Goal: Transaction & Acquisition: Purchase product/service

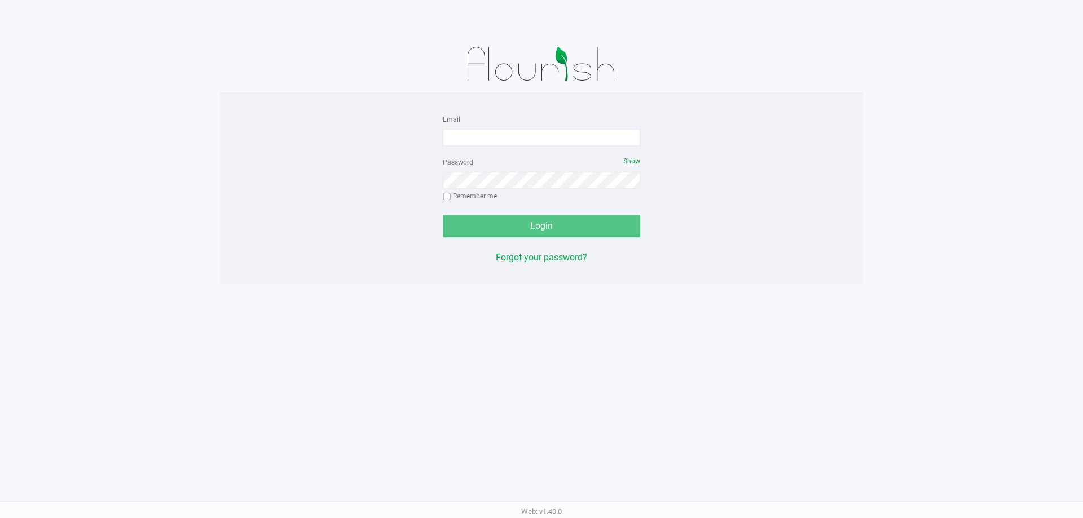
click at [455, 447] on div "Email Password Show Remember me Login Forgot your password? Web: v1.40.0" at bounding box center [541, 259] width 1083 height 518
click at [463, 133] on input "Email" at bounding box center [541, 137] width 197 height 17
type input "lareas@liveparallel.com"
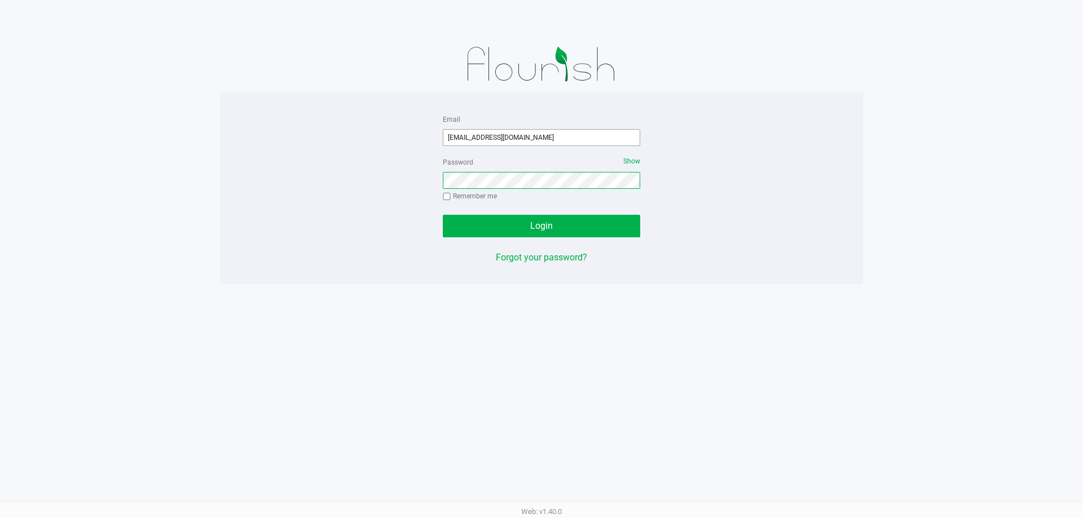
click at [443, 215] on button "Login" at bounding box center [541, 226] width 197 height 23
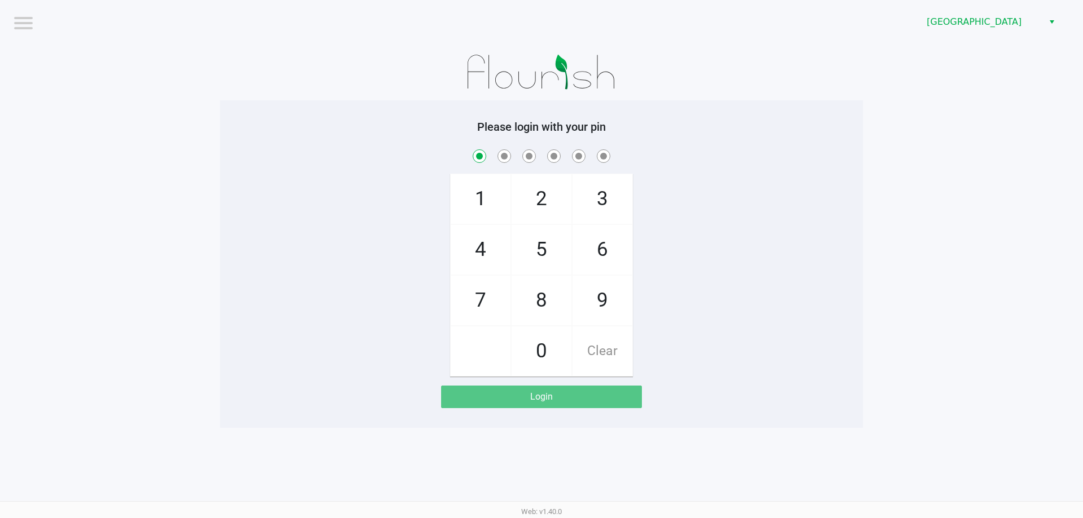
checkbox input "true"
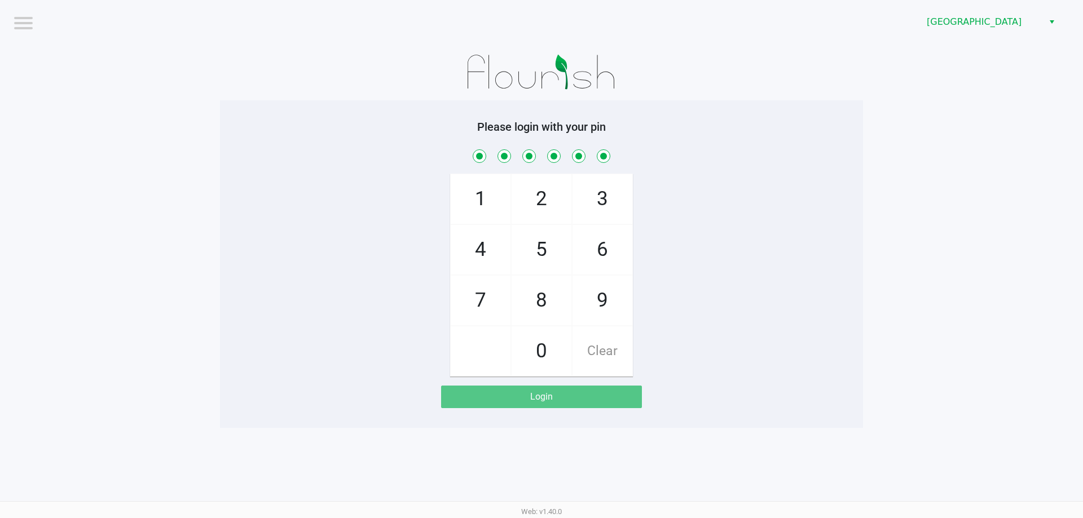
checkbox input "true"
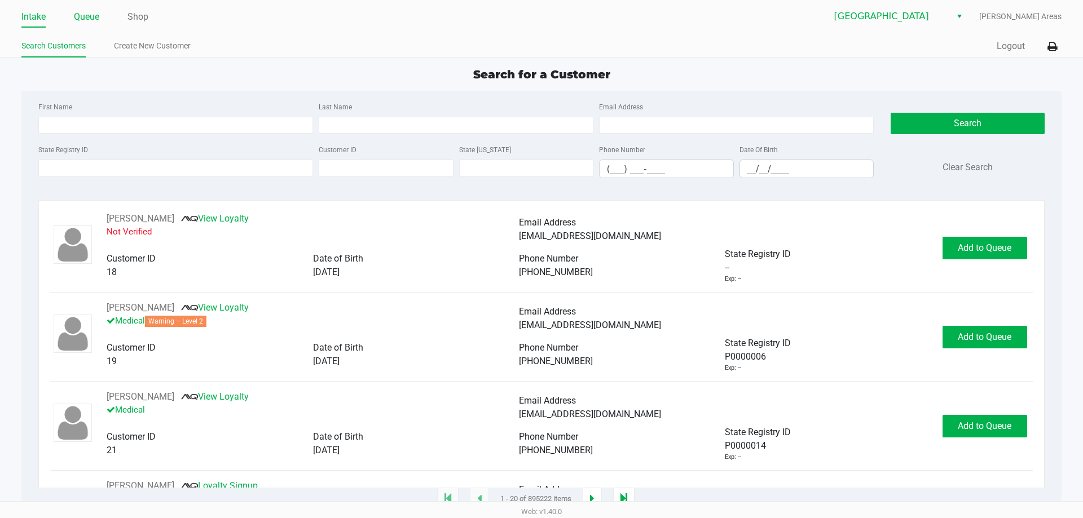
click at [89, 19] on link "Queue" at bounding box center [86, 17] width 25 height 16
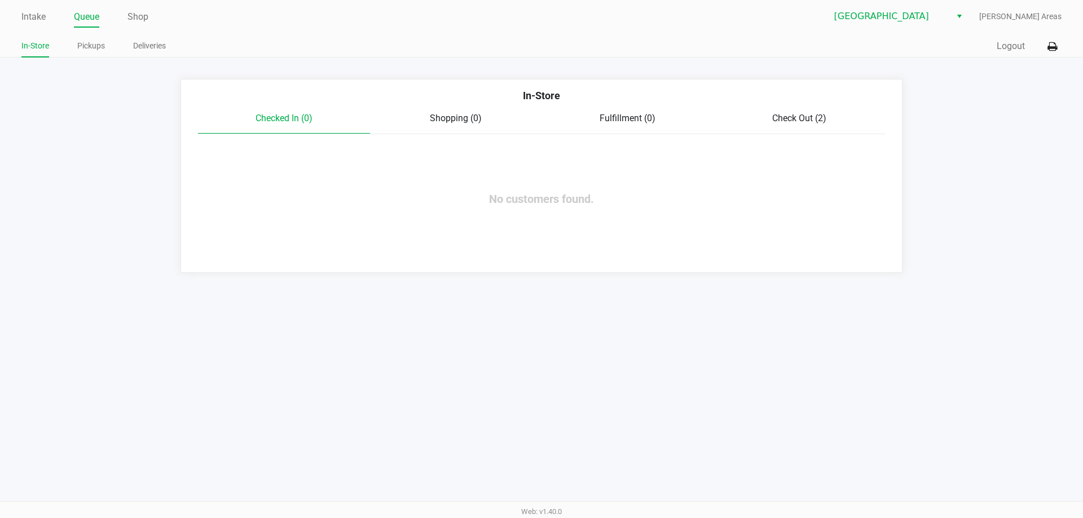
click at [774, 120] on span "Check Out (2)" at bounding box center [799, 118] width 54 height 11
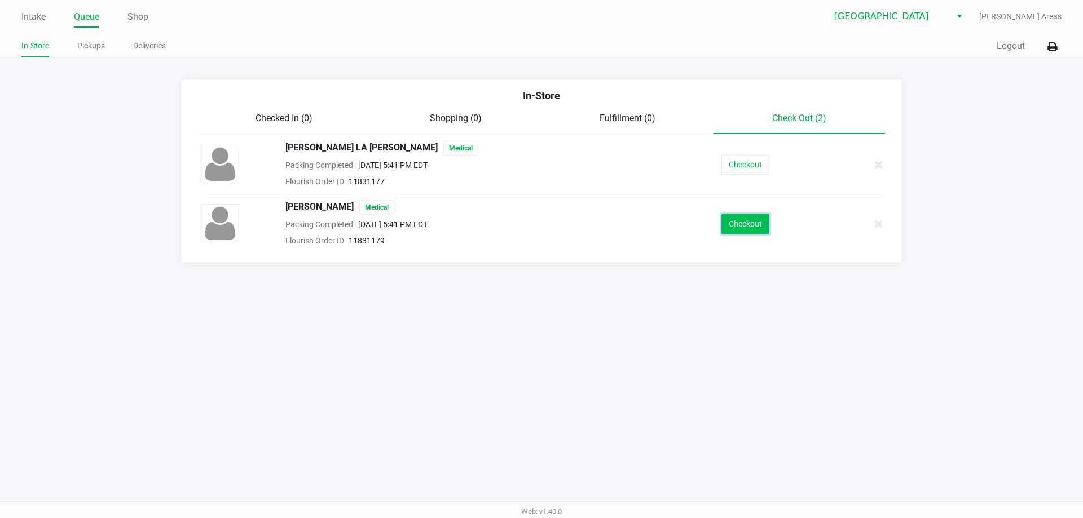
click at [737, 221] on button "Checkout" at bounding box center [745, 224] width 48 height 20
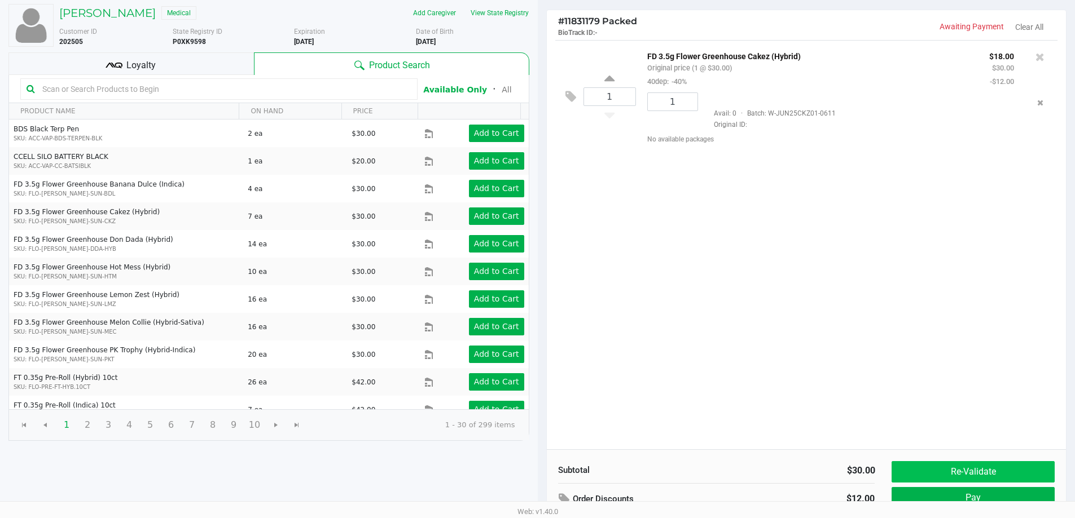
scroll to position [140, 0]
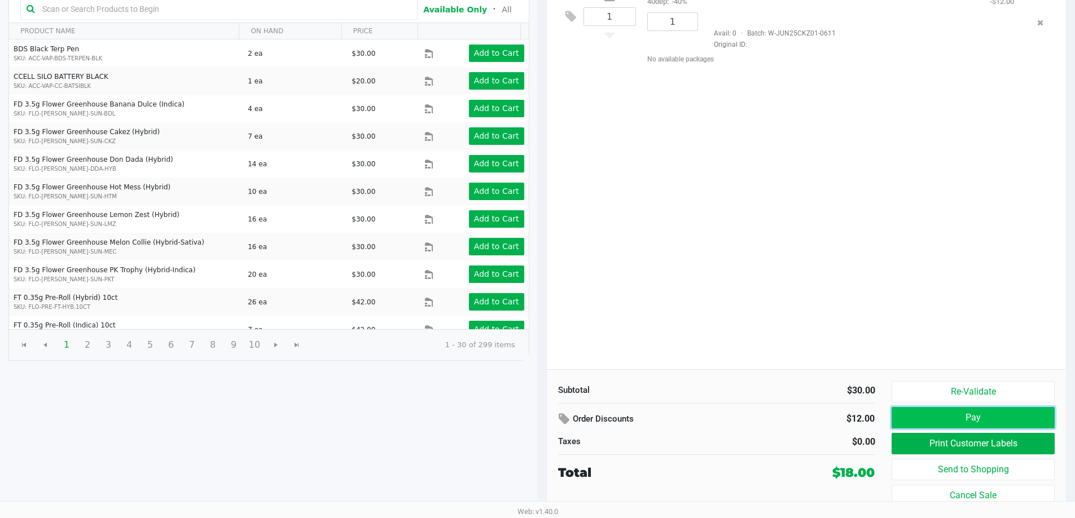
click at [962, 411] on button "Pay" at bounding box center [972, 417] width 162 height 21
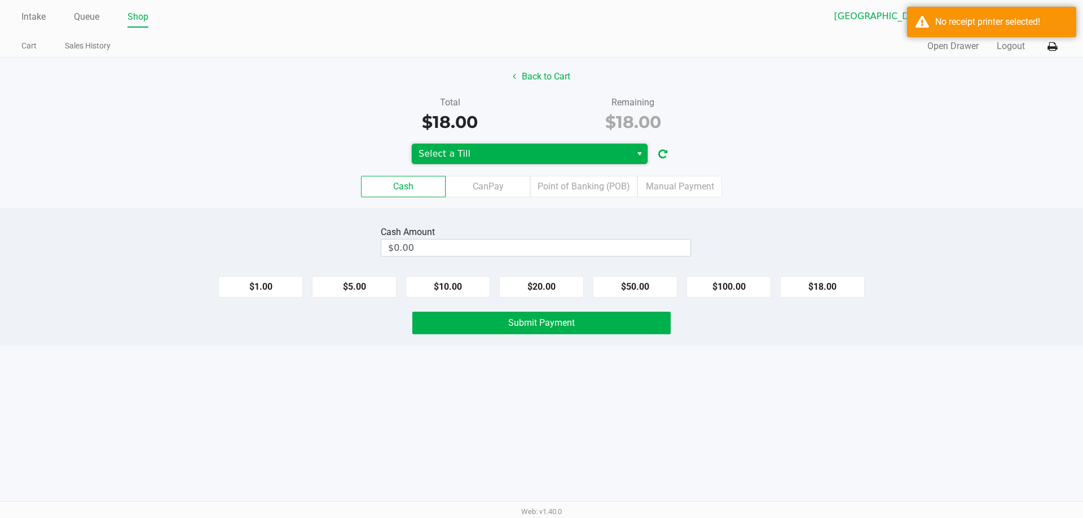
click at [534, 156] on span "Select a Till" at bounding box center [522, 154] width 206 height 14
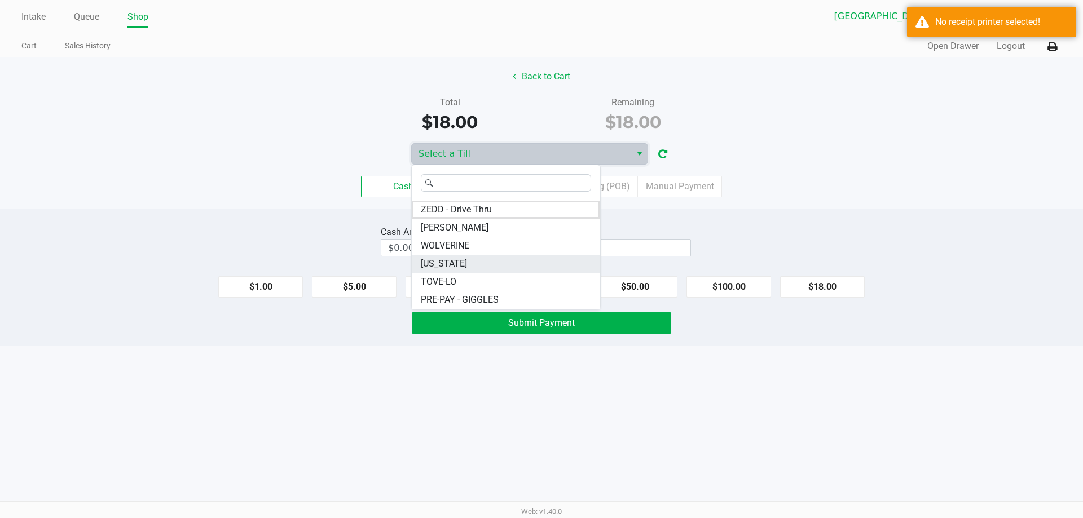
click at [454, 258] on span "VERMONT" at bounding box center [444, 264] width 46 height 14
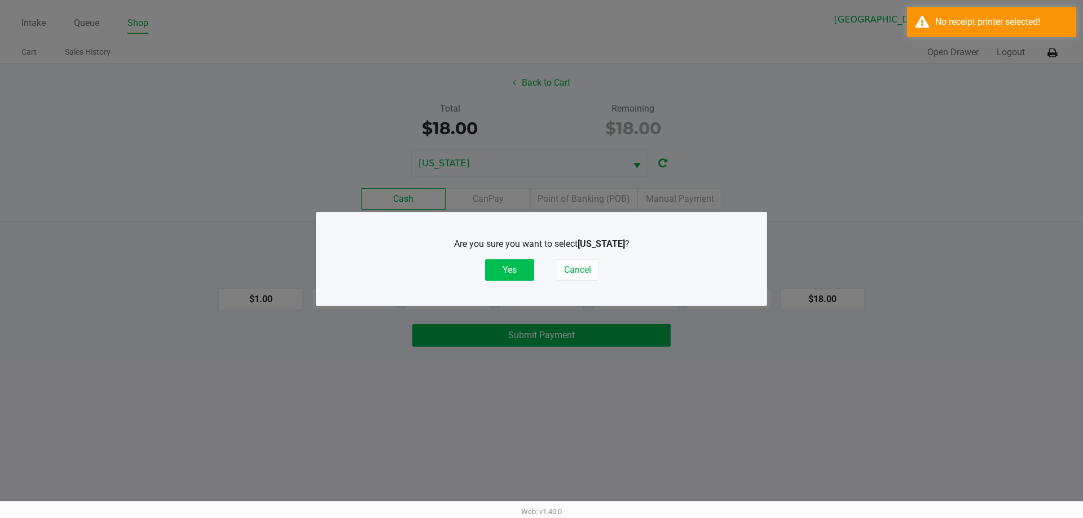
click at [525, 271] on button "Yes" at bounding box center [509, 269] width 49 height 21
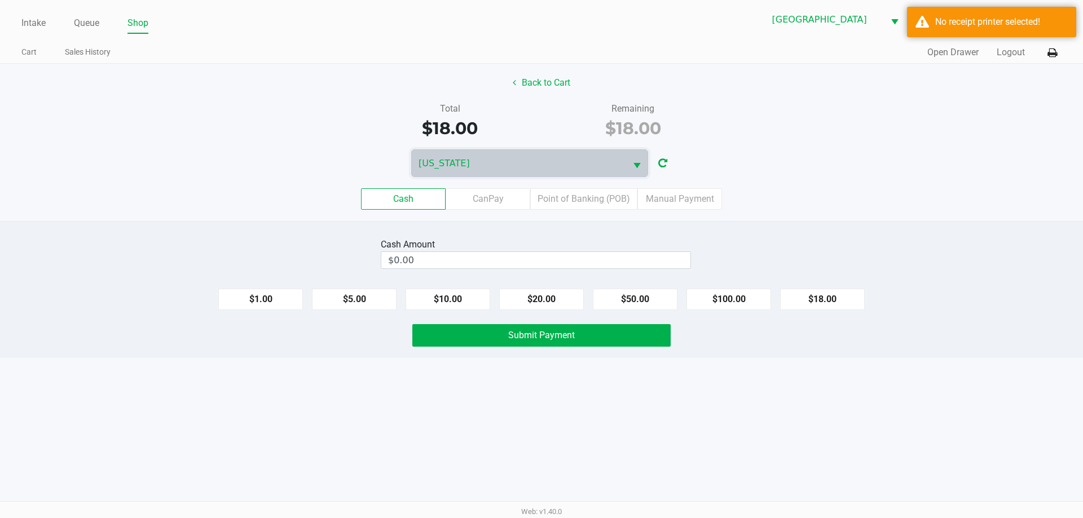
click at [751, 186] on div "Cash CanPay Point of Banking (POB) Manual Payment" at bounding box center [542, 199] width 1100 height 44
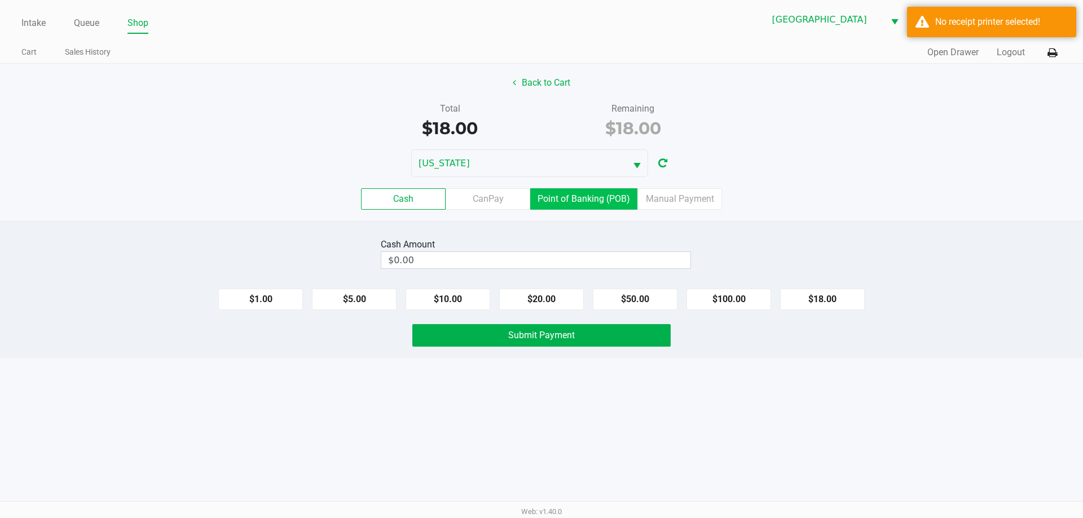
click at [626, 196] on label "Point of Banking (POB)" at bounding box center [583, 198] width 107 height 21
click at [0, 0] on 7 "Point of Banking (POB)" at bounding box center [0, 0] width 0 height 0
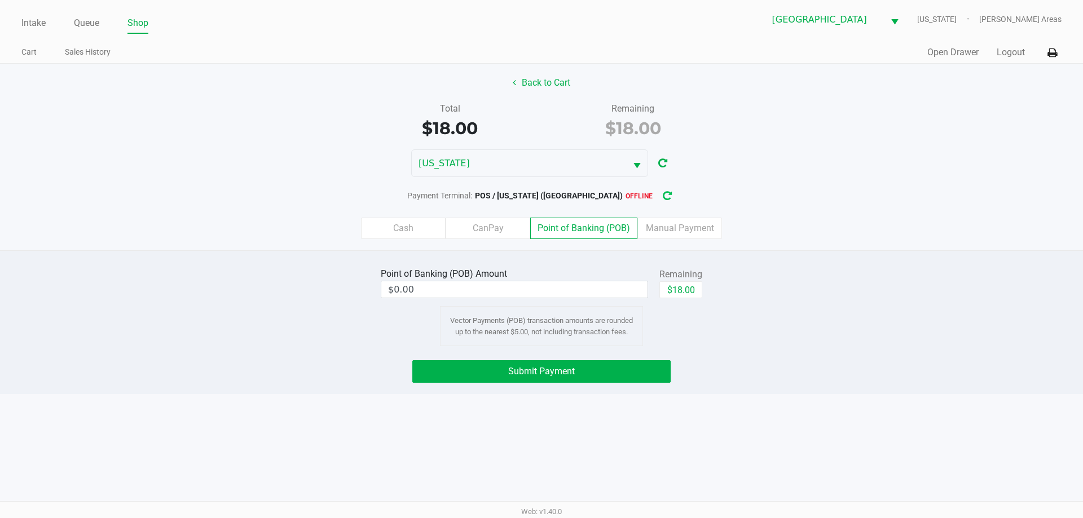
click at [663, 194] on icon "button" at bounding box center [667, 196] width 9 height 8
